Goal: Task Accomplishment & Management: Complete application form

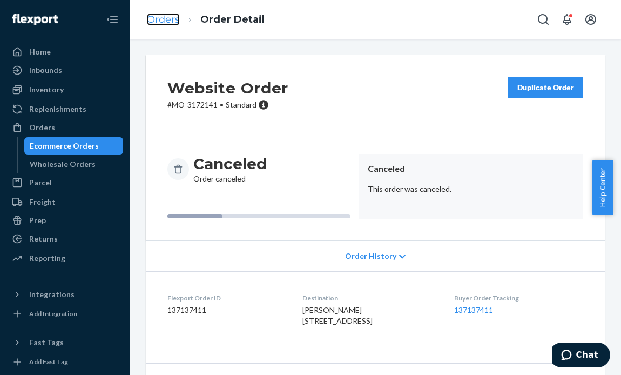
click at [156, 17] on link "Orders" at bounding box center [163, 20] width 33 height 12
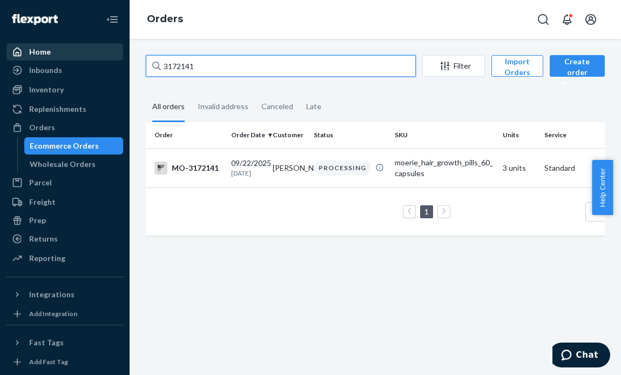
drag, startPoint x: 248, startPoint y: 70, endPoint x: 62, endPoint y: 51, distance: 187.2
click at [62, 51] on div "Home Inbounds Shipping Plans Problems Inventory Products Branded Packaging Repl…" at bounding box center [310, 187] width 621 height 375
paste input "04062"
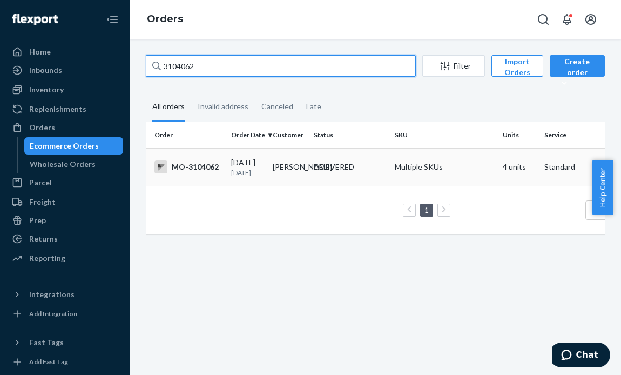
type input "3104062"
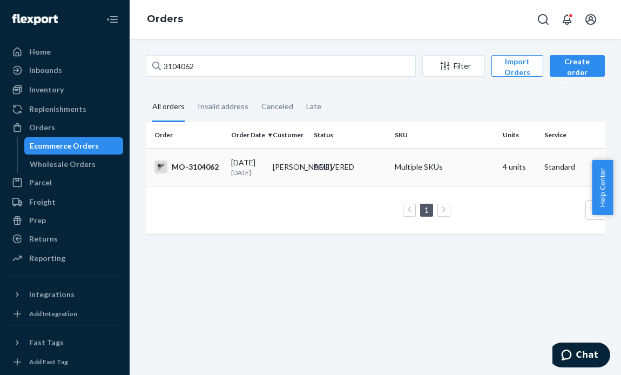
click at [254, 163] on div "[DATE] [DATE]" at bounding box center [247, 167] width 33 height 20
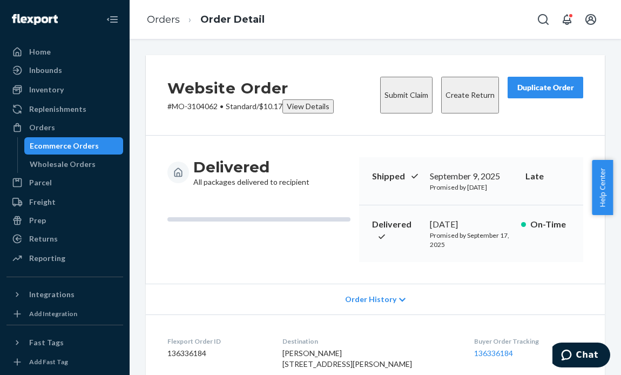
click at [380, 90] on button "Submit Claim" at bounding box center [406, 95] width 52 height 37
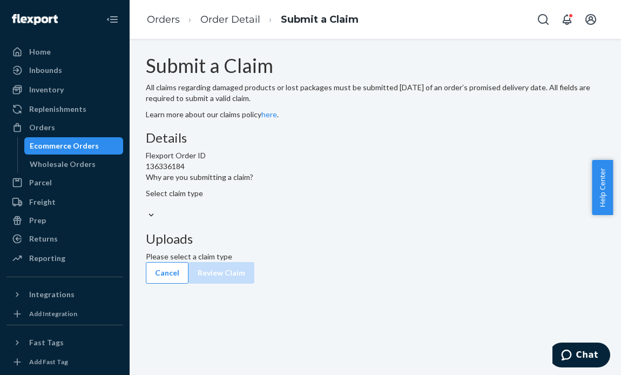
click at [601, 72] on div "Submit a Claim All claims regarding damaged products or lost packages must be s…" at bounding box center [375, 169] width 475 height 228
click at [302, 210] on div "Select claim type" at bounding box center [375, 199] width 459 height 22
click at [147, 210] on input "Why are you submitting a claim? Select claim type" at bounding box center [146, 204] width 1 height 11
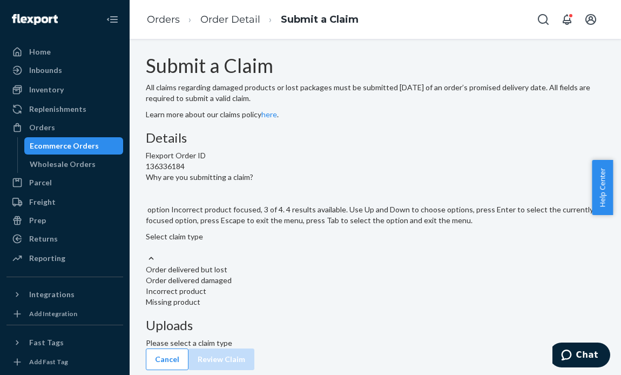
scroll to position [6, 0]
click at [291, 275] on div "Order delivered but lost" at bounding box center [375, 269] width 459 height 11
click at [147, 253] on input "Why are you submitting a claim? option Order delivered but lost focused, 1 of 4…" at bounding box center [146, 247] width 1 height 11
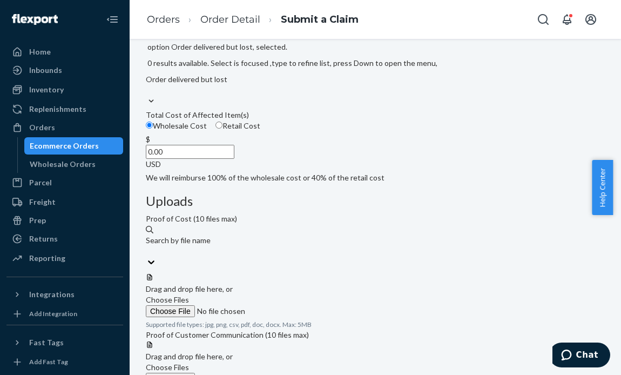
scroll to position [162, 0]
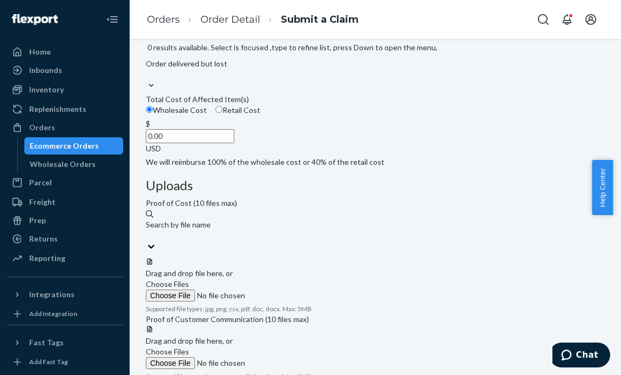
click at [355, 269] on div "Details Flexport Order ID 136336184 Why are you submitting a claim? option Orde…" at bounding box center [375, 175] width 459 height 412
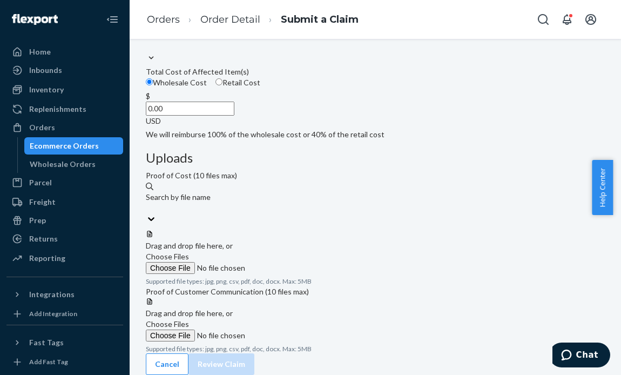
click at [222, 85] on input "Retail Cost" at bounding box center [218, 81] width 7 height 7
radio input "true"
radio input "false"
click at [234, 116] on input "0.00" at bounding box center [190, 109] width 89 height 14
type input "56.00"
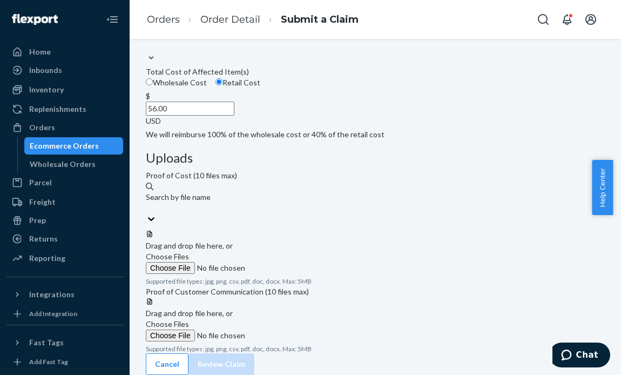
click at [325, 140] on div "Details Flexport Order ID 136336184 Why are you submitting a claim? Order deliv…" at bounding box center [375, 57] width 459 height 166
click at [608, 137] on div "Submit a Claim All claims regarding damaged products or lost packages must be s…" at bounding box center [375, 207] width 491 height 336
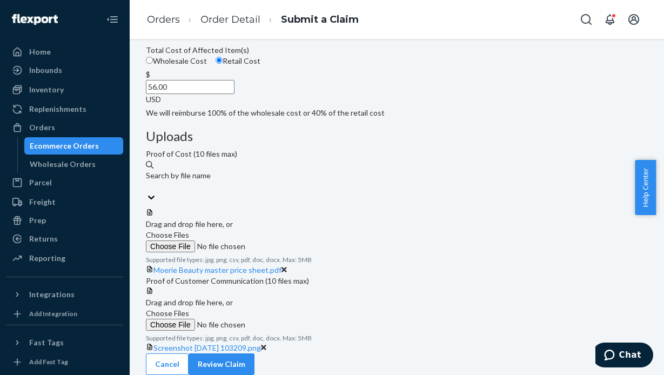
scroll to position [257, 0]
click at [254, 355] on button "Review Claim" at bounding box center [221, 364] width 66 height 22
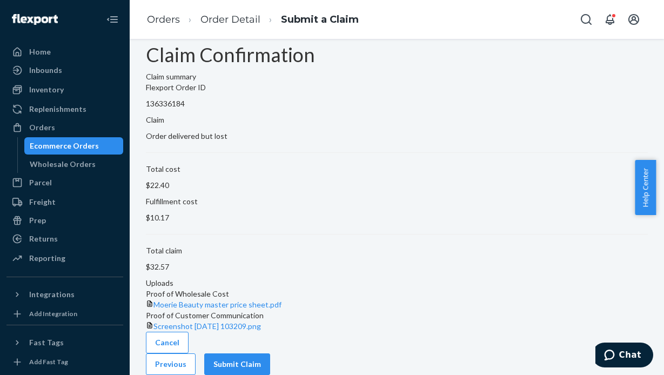
scroll to position [38, 0]
click at [270, 357] on button "Submit Claim" at bounding box center [237, 364] width 66 height 22
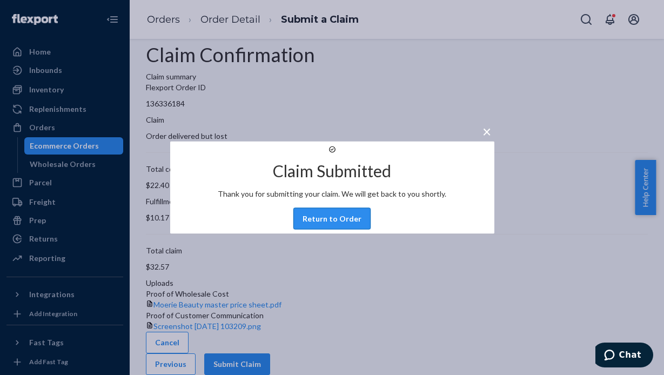
click at [327, 225] on button "Return to Order" at bounding box center [331, 219] width 77 height 22
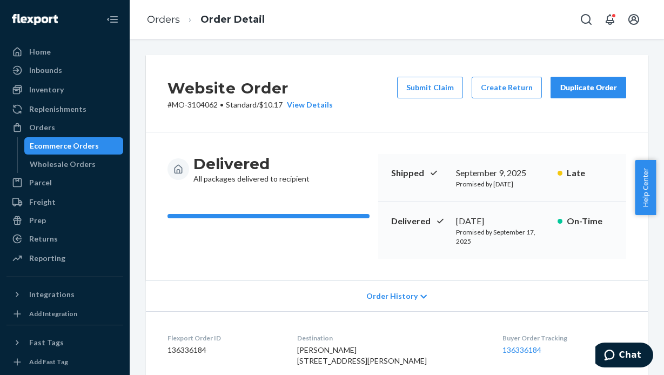
drag, startPoint x: 584, startPoint y: 85, endPoint x: 572, endPoint y: 77, distance: 14.4
click at [583, 83] on div "Duplicate Order" at bounding box center [587, 87] width 57 height 11
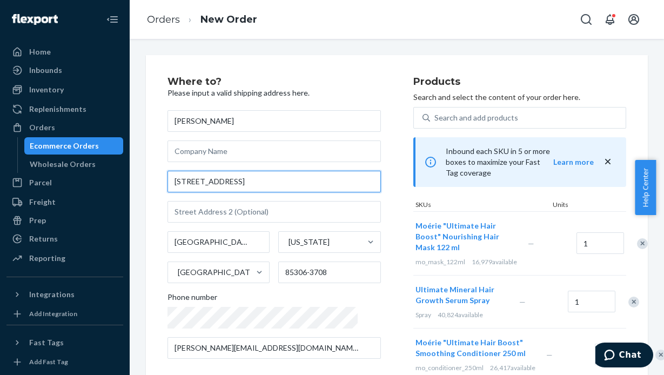
drag, startPoint x: 264, startPoint y: 184, endPoint x: 124, endPoint y: 187, distance: 139.9
click at [124, 187] on div "Home Inbounds Shipping Plans Problems Inventory Products Branded Packaging Repl…" at bounding box center [332, 187] width 664 height 375
paste input "[STREET_ADDRESS]"
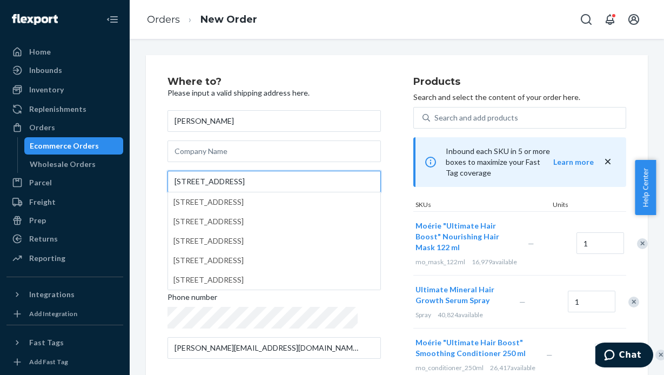
type input "[STREET_ADDRESS]"
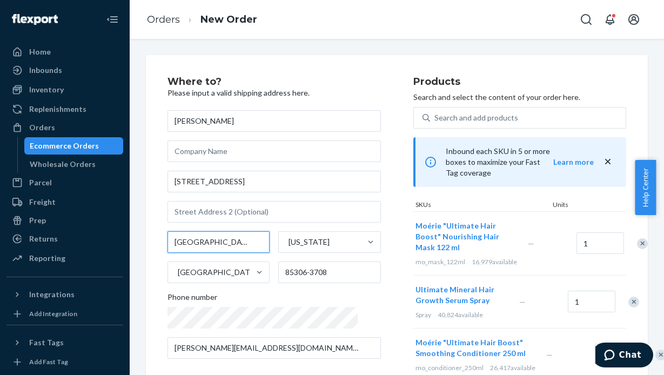
drag, startPoint x: 230, startPoint y: 244, endPoint x: 130, endPoint y: 238, distance: 100.1
click at [130, 238] on div "Where to? Please input a valid shipping address here. [PERSON_NAME] [STREET_ADD…" at bounding box center [397, 207] width 534 height 336
paste input "Sturgis"
type input "Sturgis"
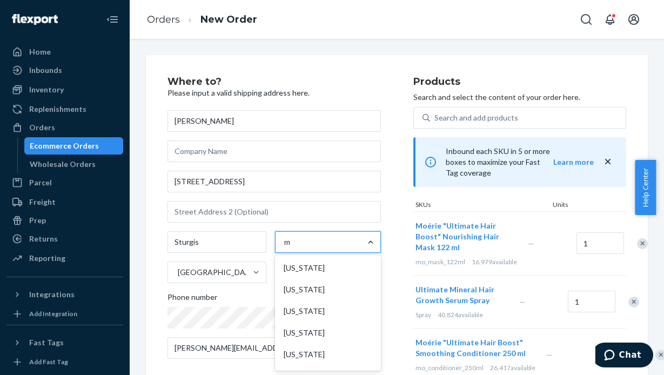
type input "mi"
click at [325, 269] on div "[US_STATE]" at bounding box center [327, 268] width 102 height 22
click at [293, 247] on input "mi" at bounding box center [288, 242] width 9 height 11
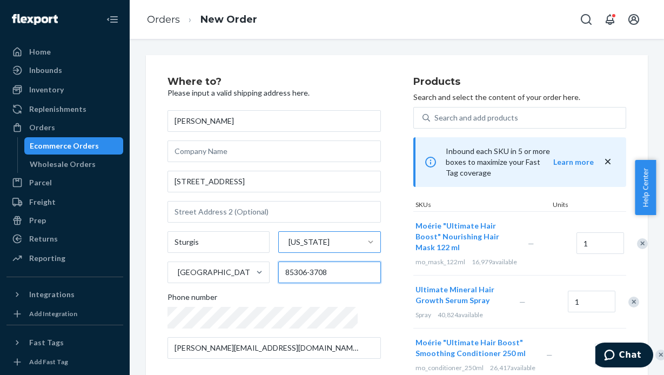
drag, startPoint x: 326, startPoint y: 275, endPoint x: 264, endPoint y: 275, distance: 61.6
click at [264, 275] on div "Sturgis [US_STATE][GEOGRAPHIC_DATA] 85306-3708" at bounding box center [273, 257] width 213 height 52
paste input "Sturgis"
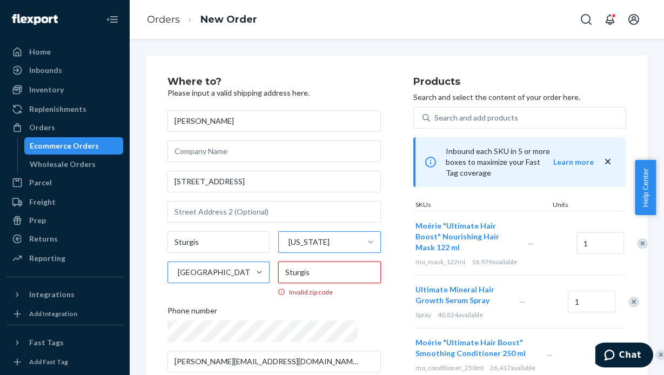
drag, startPoint x: 303, startPoint y: 273, endPoint x: 224, endPoint y: 269, distance: 79.0
click at [224, 269] on div "Sturgis [US_STATE] [GEOGRAPHIC_DATA] Sturgis Invalid zip code" at bounding box center [273, 263] width 213 height 65
paste input "49091"
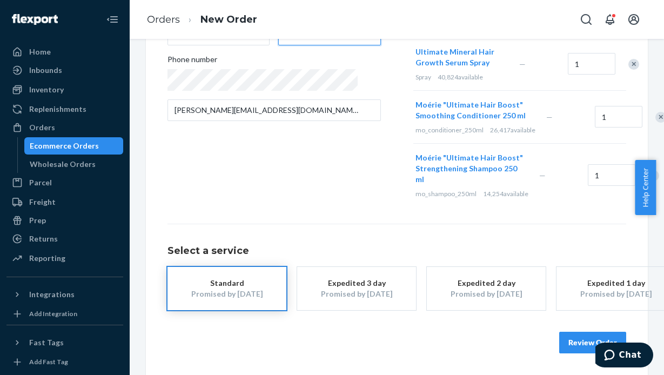
scroll to position [274, 0]
type input "49091"
click at [583, 333] on button "Review Order" at bounding box center [592, 343] width 67 height 22
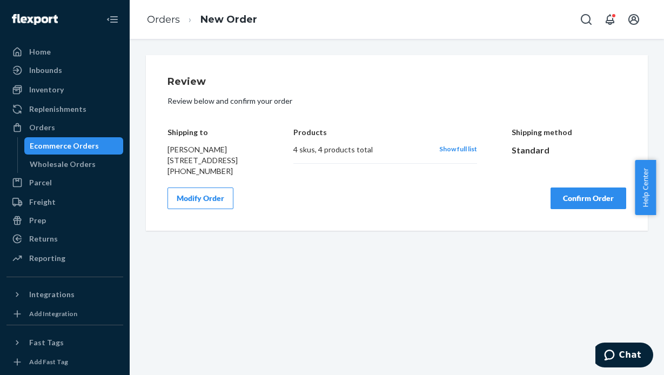
scroll to position [0, 0]
click at [575, 209] on button "Confirm Order" at bounding box center [588, 198] width 76 height 22
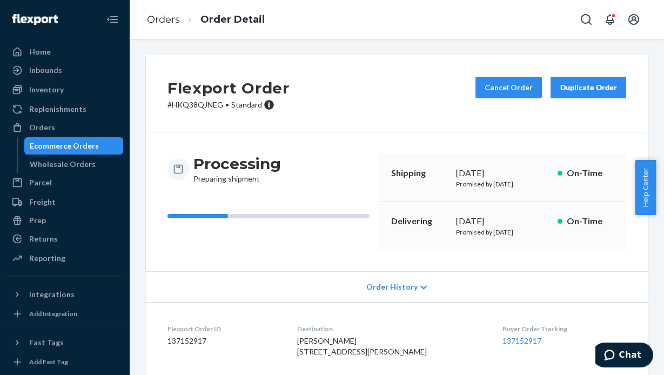
click at [324, 16] on div "Orders Order Detail" at bounding box center [397, 19] width 534 height 39
drag, startPoint x: 223, startPoint y: 104, endPoint x: 158, endPoint y: 109, distance: 65.0
click at [158, 109] on div "Flexport Order # HKQ38QJNEG • Standard Cancel Order Duplicate Order" at bounding box center [397, 93] width 502 height 77
copy p "# HKQ38QJNEG"
click at [301, 17] on div "Orders Order Detail" at bounding box center [397, 19] width 534 height 39
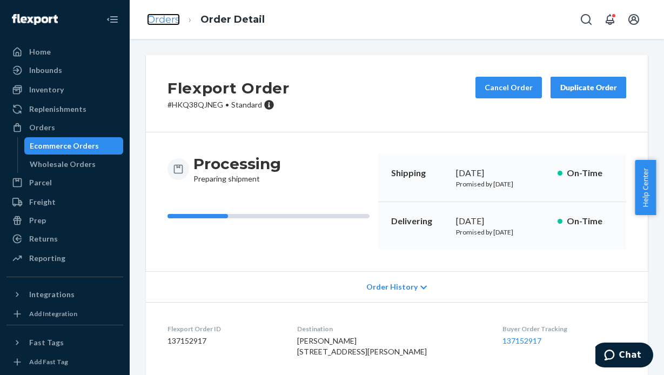
click at [161, 18] on link "Orders" at bounding box center [163, 20] width 33 height 12
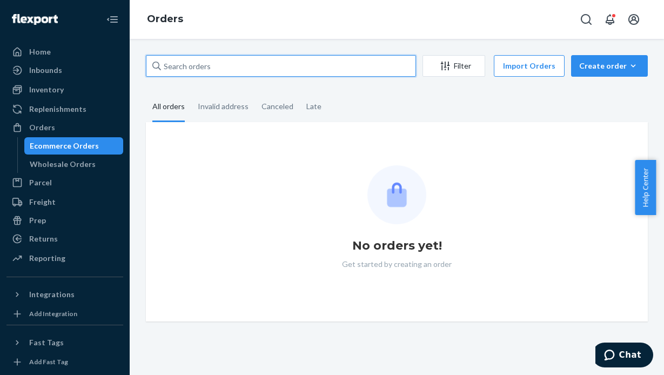
drag, startPoint x: 232, startPoint y: 66, endPoint x: 131, endPoint y: 59, distance: 101.2
click at [131, 59] on div "Filter Import Orders Create order Ecommerce order Removal order All orders Inva…" at bounding box center [397, 207] width 534 height 336
paste input "3069571"
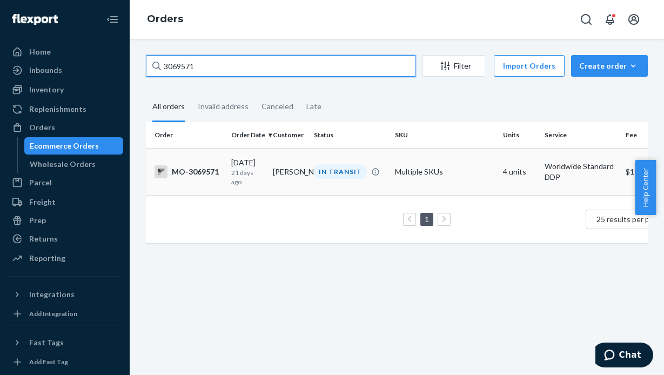
type input "3069571"
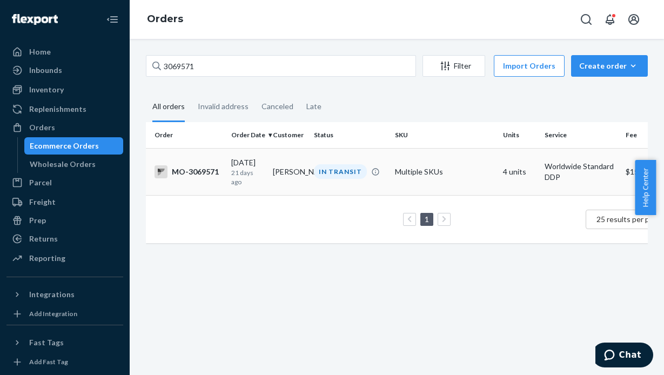
click at [334, 182] on td "IN TRANSIT" at bounding box center [349, 171] width 81 height 47
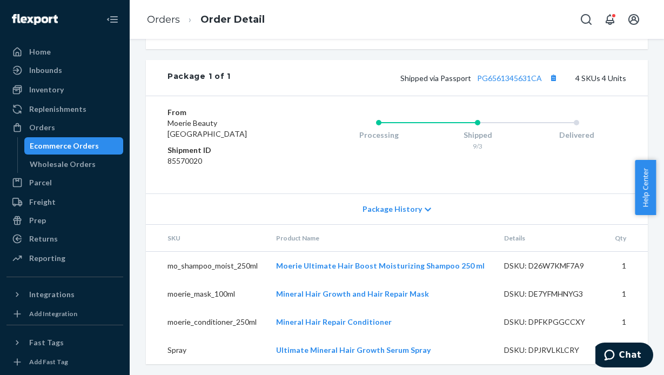
scroll to position [519, 0]
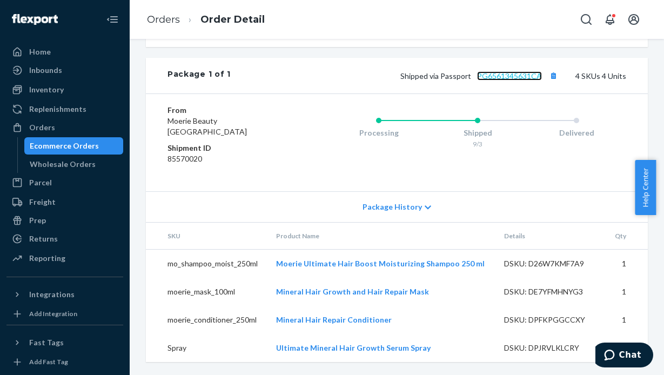
click at [493, 71] on link "PG6561345631CA" at bounding box center [509, 75] width 65 height 9
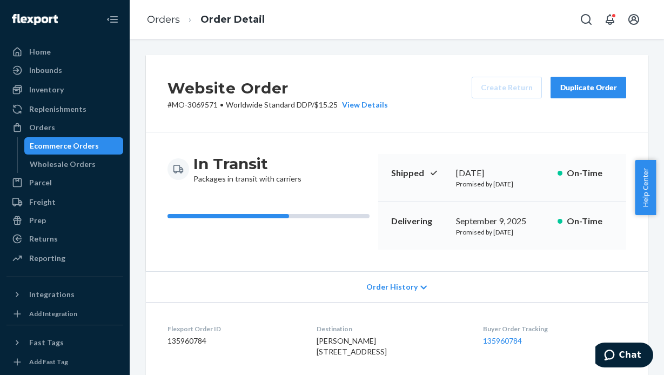
scroll to position [162, 0]
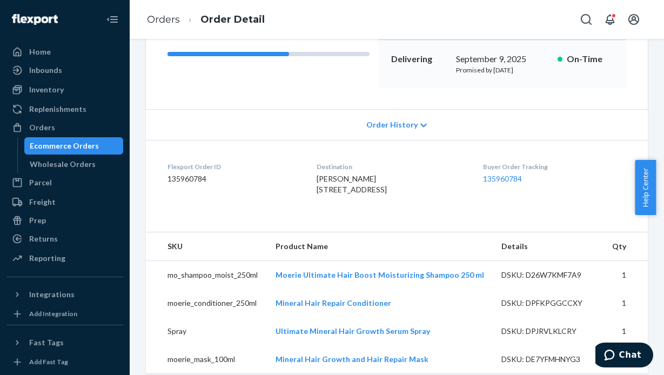
drag, startPoint x: 167, startPoint y: 235, endPoint x: 183, endPoint y: 220, distance: 22.2
click at [167, 221] on dl "Flexport Order ID 135960784 Destination [PERSON_NAME] [STREET_ADDRESS] CA Buyer…" at bounding box center [397, 180] width 502 height 81
